Goal: Check status: Check status

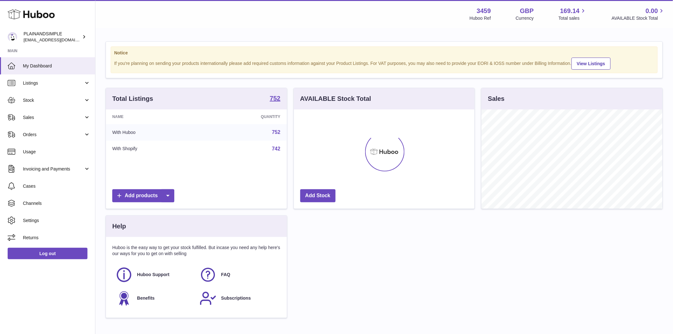
scroll to position [99, 181]
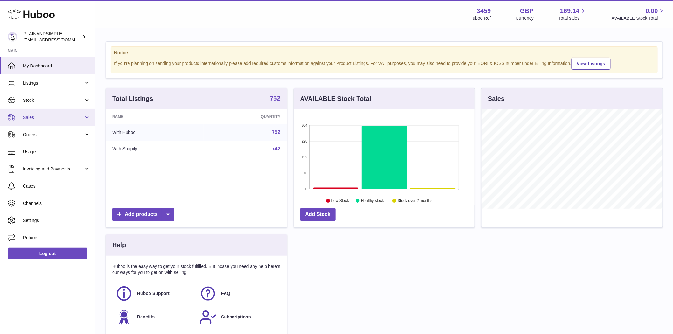
click at [25, 115] on span "Sales" at bounding box center [53, 117] width 61 height 6
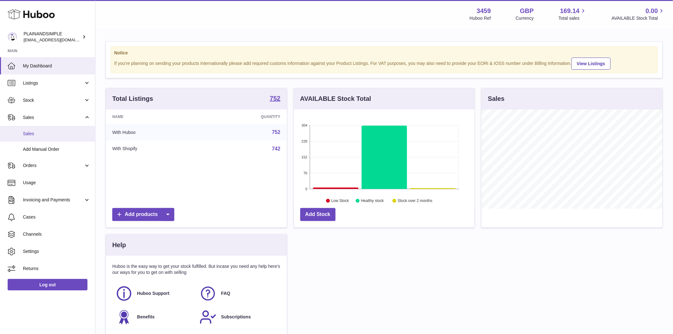
click at [30, 137] on link "Sales" at bounding box center [47, 134] width 95 height 16
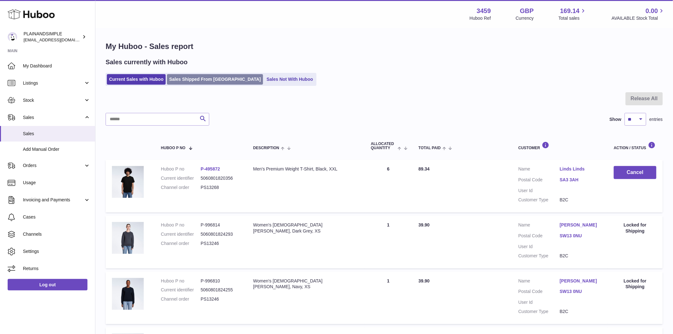
click at [203, 80] on link "Sales Shipped From Huboo" at bounding box center [215, 79] width 96 height 10
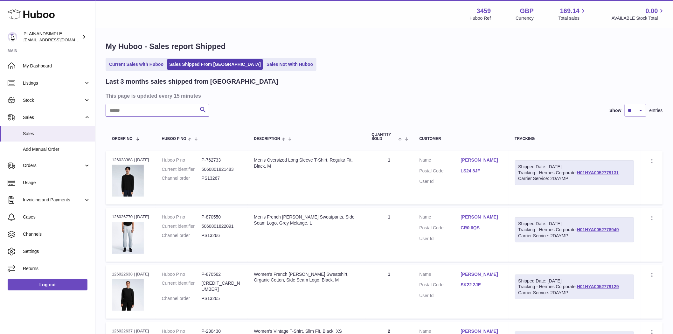
click at [142, 109] on input "text" at bounding box center [158, 110] width 104 height 13
paste input "**********"
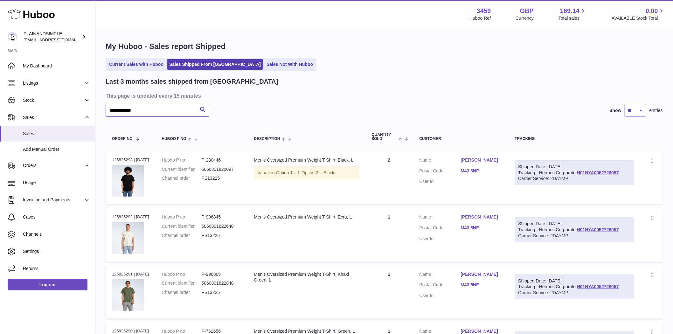
type input "**********"
click at [337, 249] on td "Description Men's Oversized Premium Weight T-Shirt, Ecru, L" at bounding box center [307, 235] width 118 height 54
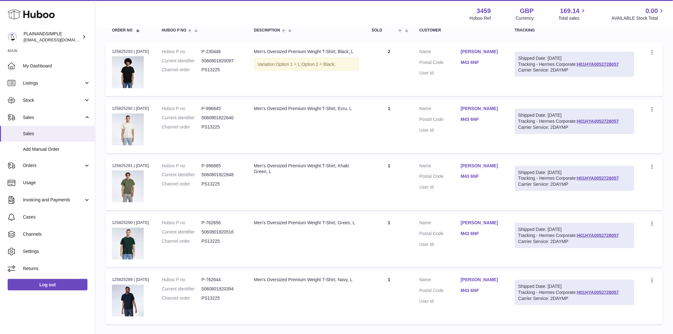
scroll to position [109, 0]
drag, startPoint x: 364, startPoint y: 50, endPoint x: 253, endPoint y: 52, distance: 110.7
click at [253, 52] on td "Description Men's Oversized Premium Weight T-Shirt, Black, L Variation: Option …" at bounding box center [307, 69] width 118 height 54
copy div "Men's Oversized Premium Weight T-Shirt, Black,"
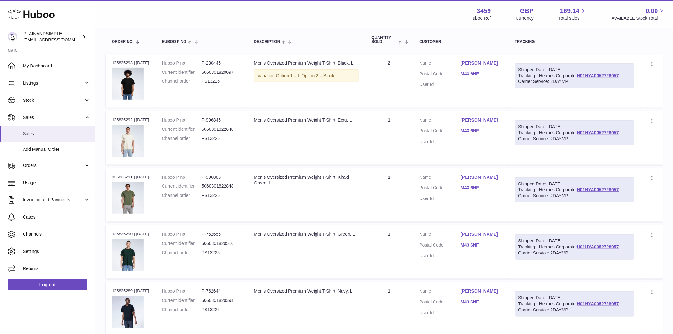
scroll to position [0, 0]
